Goal: Task Accomplishment & Management: Manage account settings

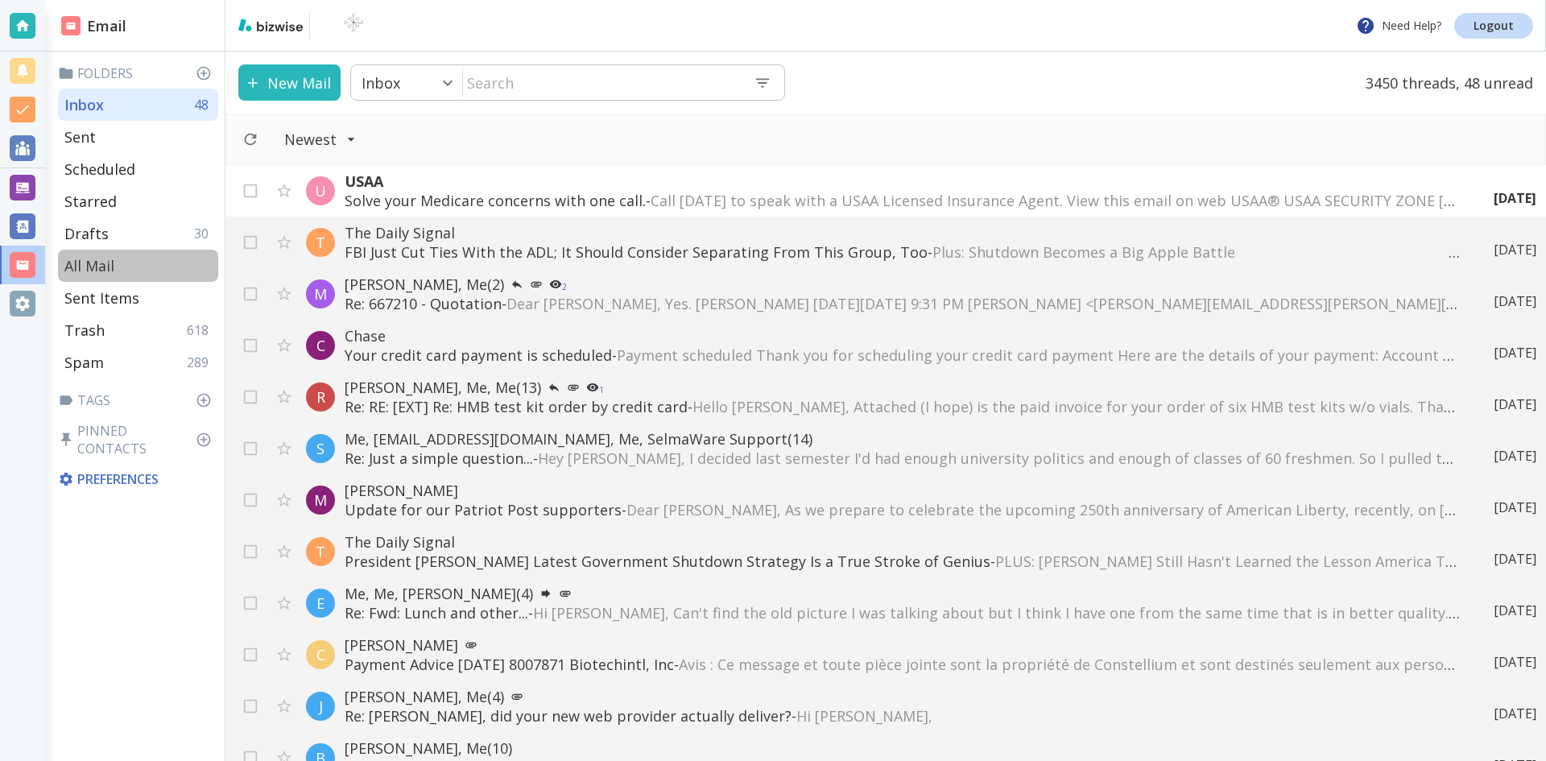
click at [96, 261] on p "All Mail" at bounding box center [89, 265] width 50 height 19
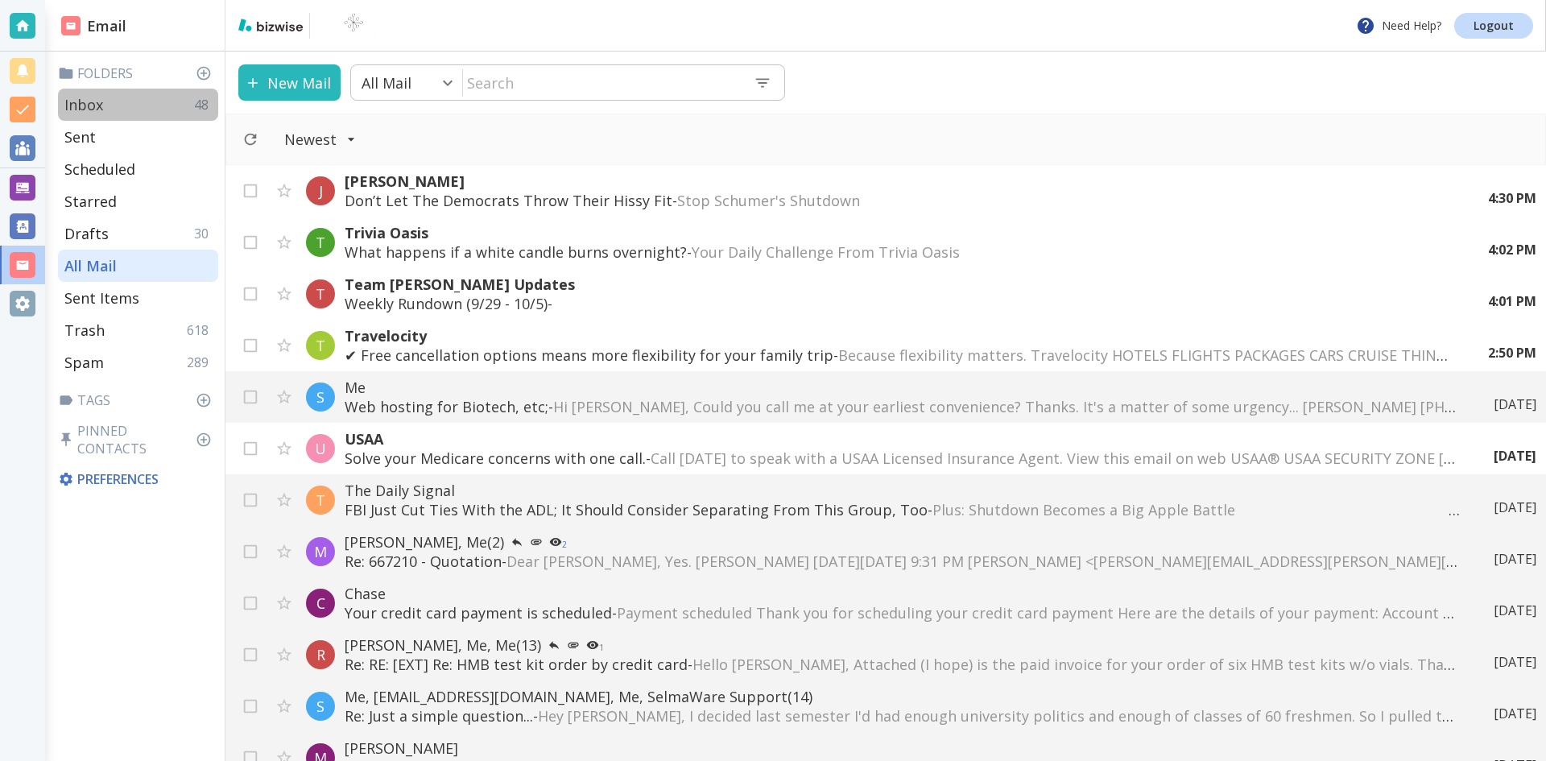
click at [77, 101] on p "Inbox" at bounding box center [83, 104] width 39 height 19
type input "0"
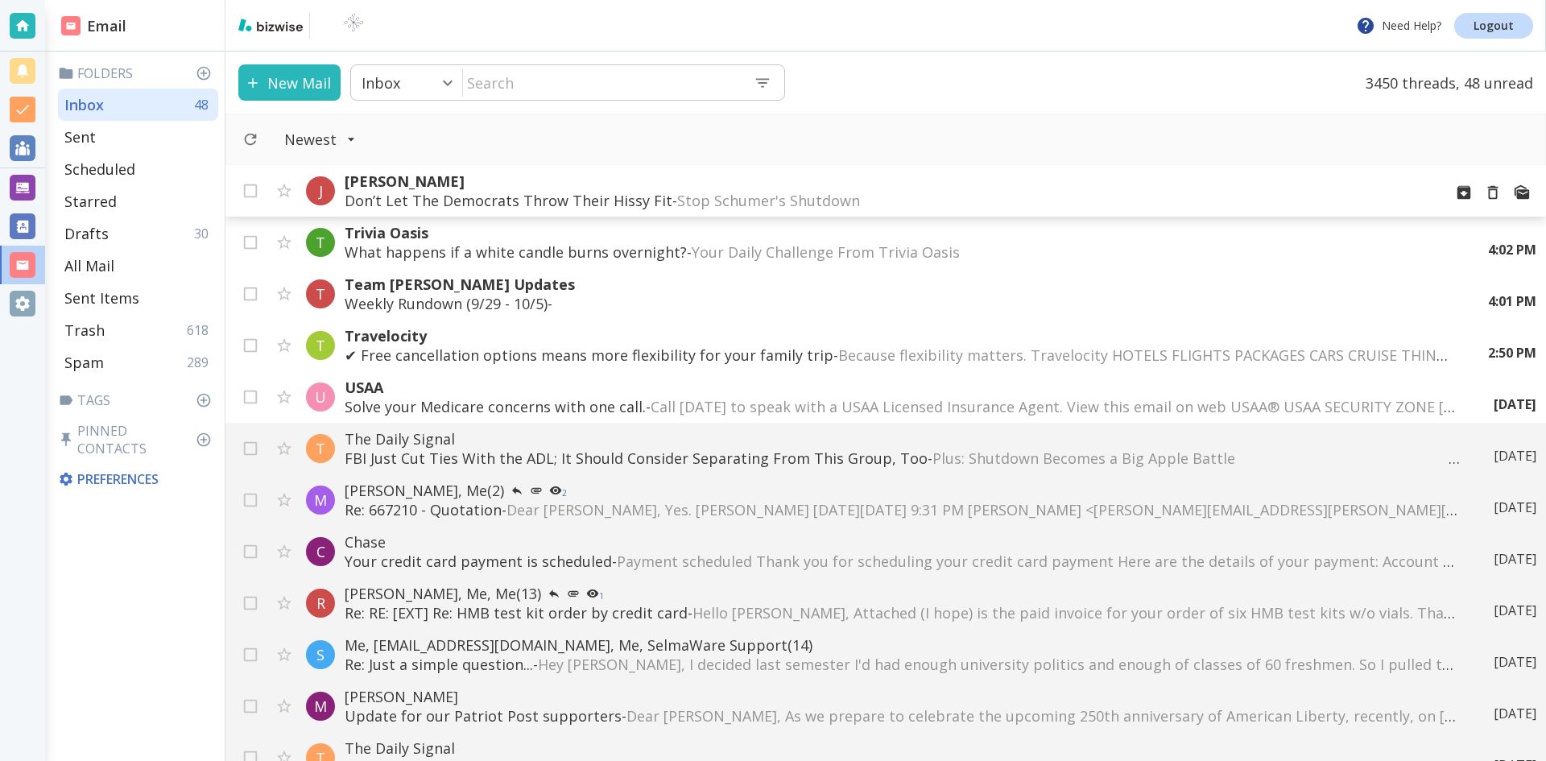
click at [611, 196] on p "Don’t Let The Democrats Throw Their Hissy Fit - Stop Schumer's Shutdown ‌ ‌ ‌ ‌…" at bounding box center [887, 200] width 1085 height 19
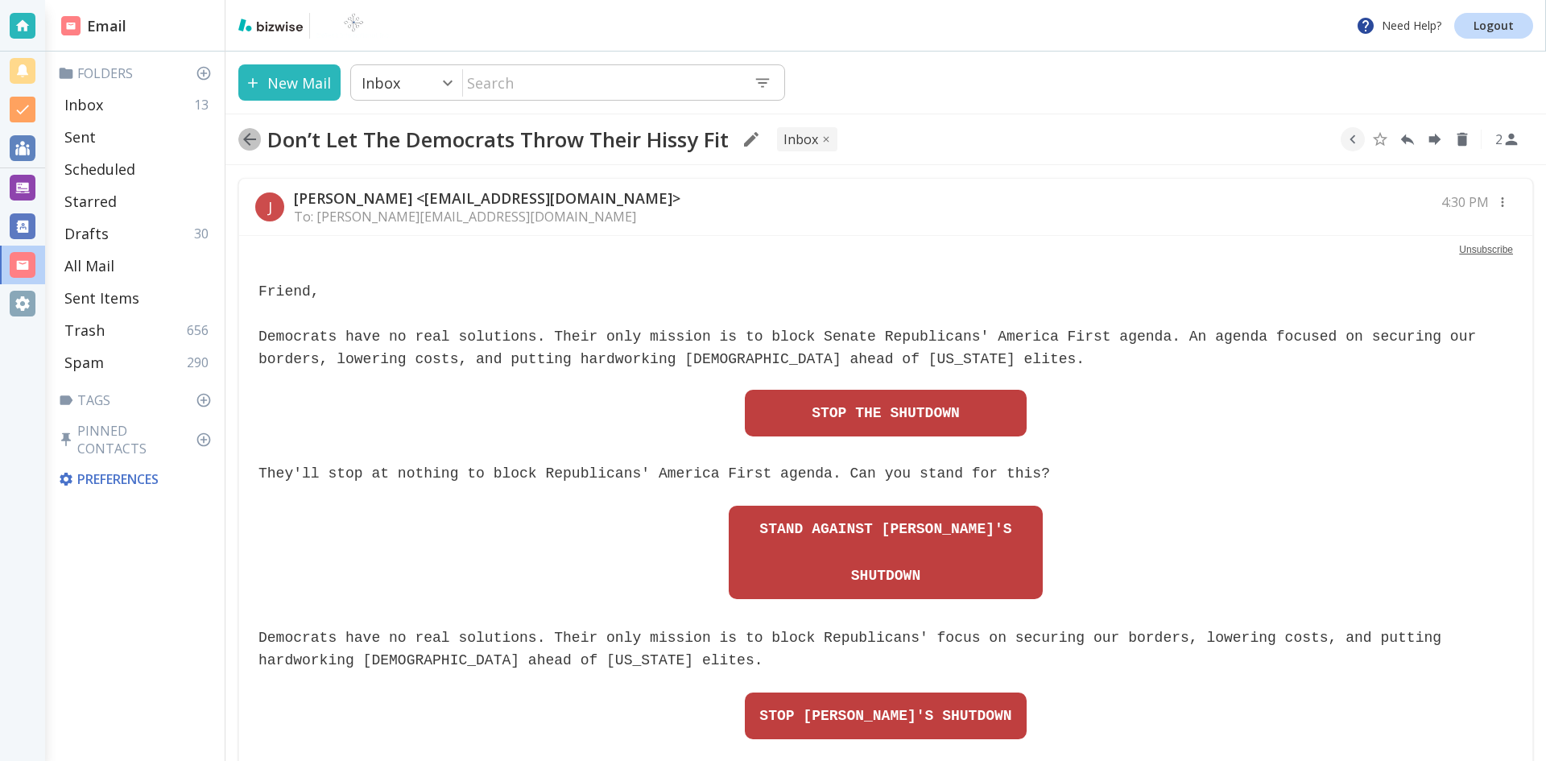
click at [246, 139] on icon "button" at bounding box center [249, 139] width 13 height 13
